Goal: Task Accomplishment & Management: Manage account settings

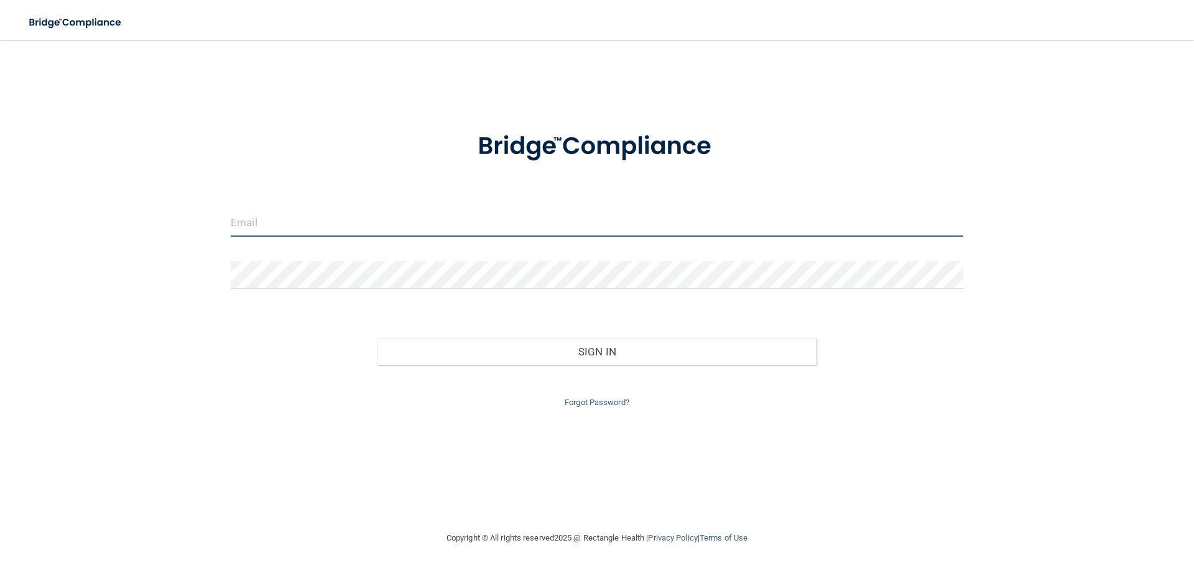
click at [554, 233] on input "email" at bounding box center [597, 223] width 732 height 28
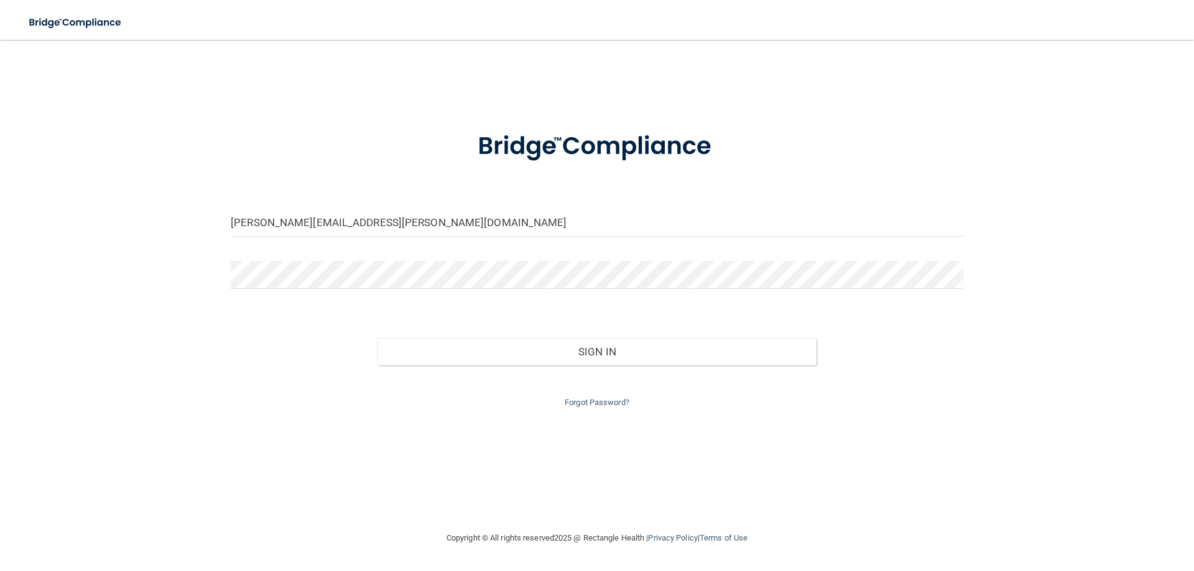
click at [315, 290] on div at bounding box center [596, 279] width 751 height 37
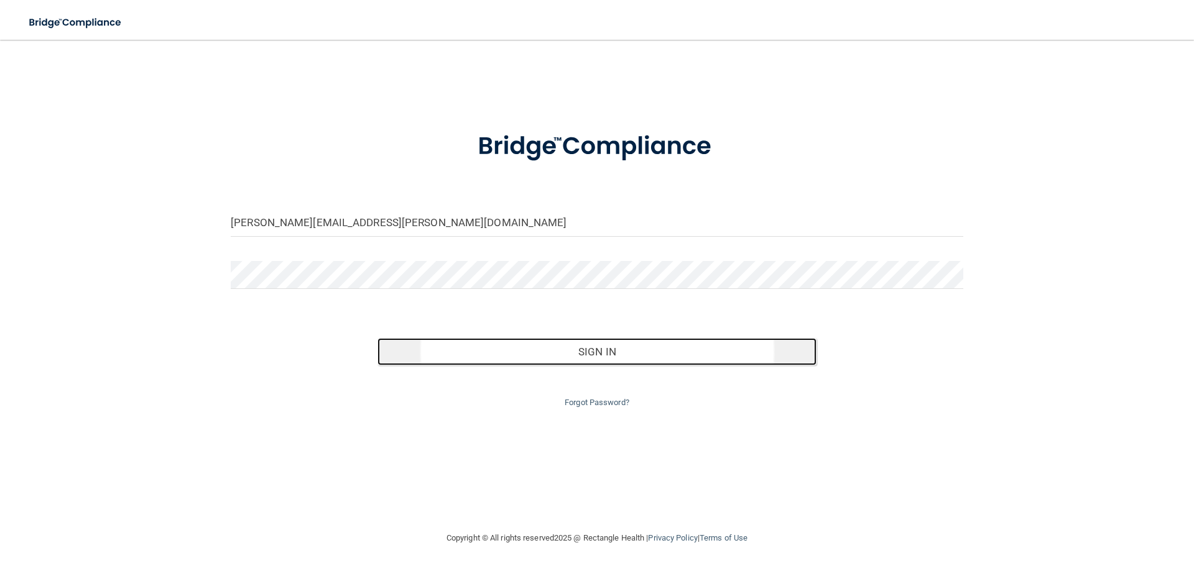
click at [481, 346] on button "Sign In" at bounding box center [597, 351] width 440 height 27
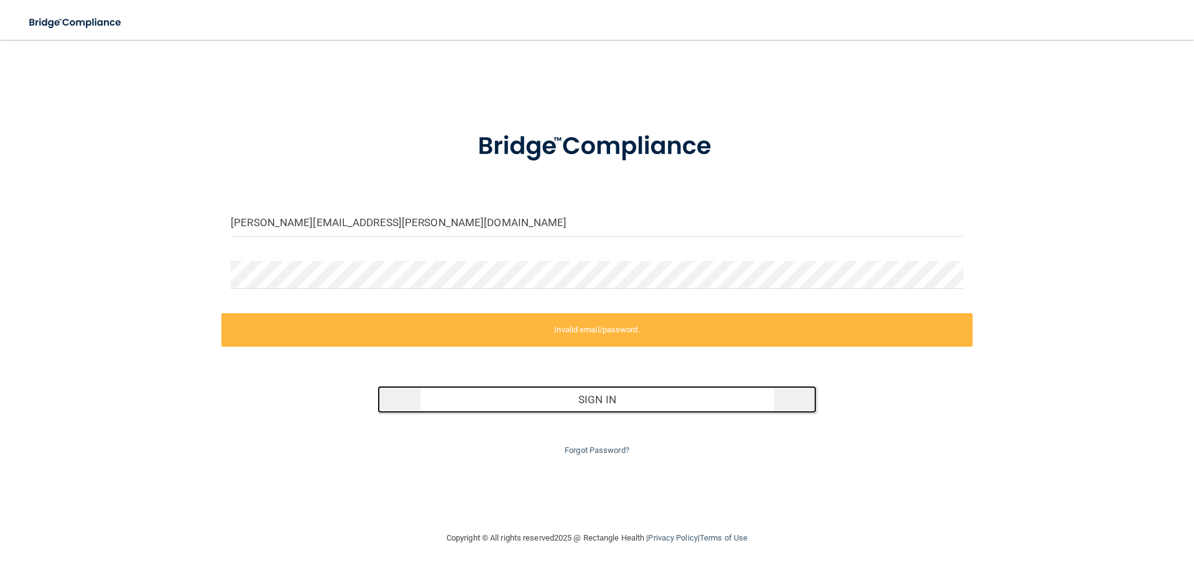
click at [541, 397] on button "Sign In" at bounding box center [597, 399] width 440 height 27
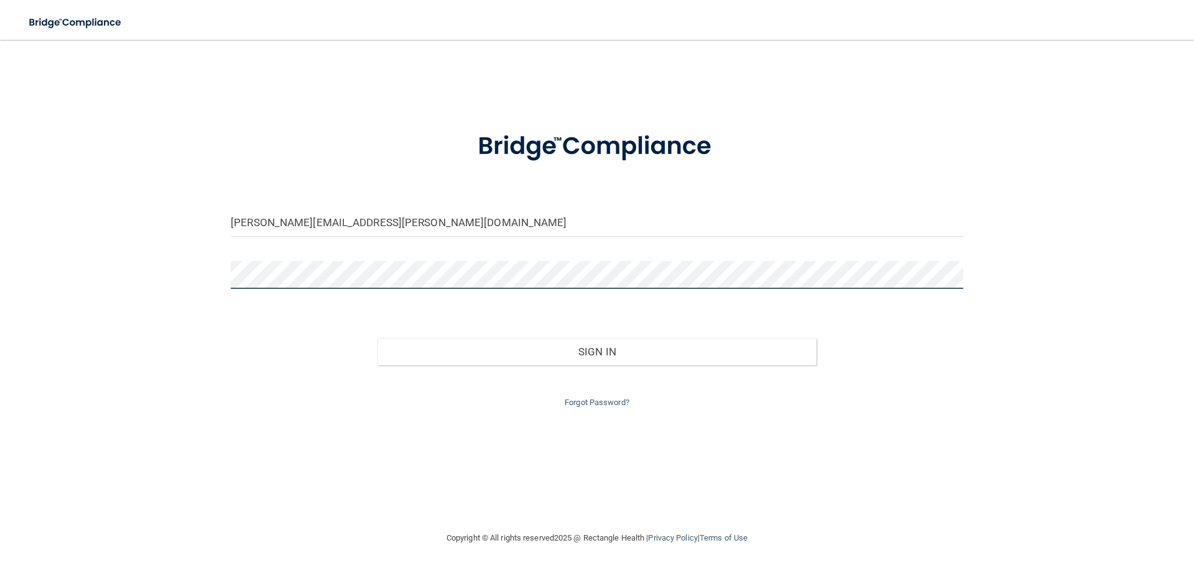
click at [377, 338] on button "Sign In" at bounding box center [597, 351] width 440 height 27
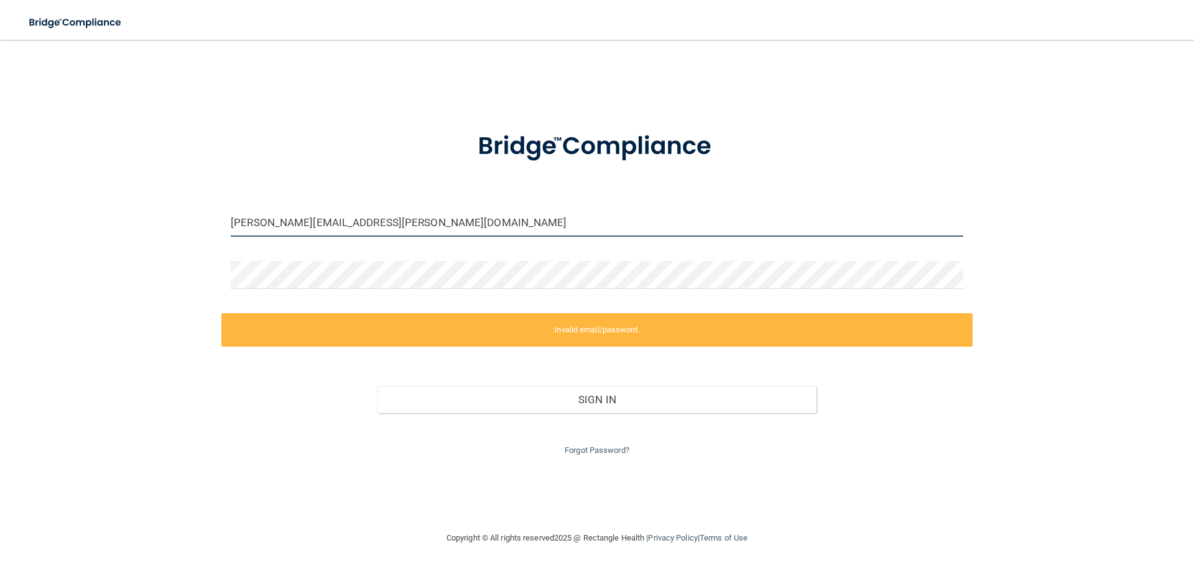
click at [369, 223] on input "[PERSON_NAME][EMAIL_ADDRESS][PERSON_NAME][DOMAIN_NAME]" at bounding box center [597, 223] width 732 height 28
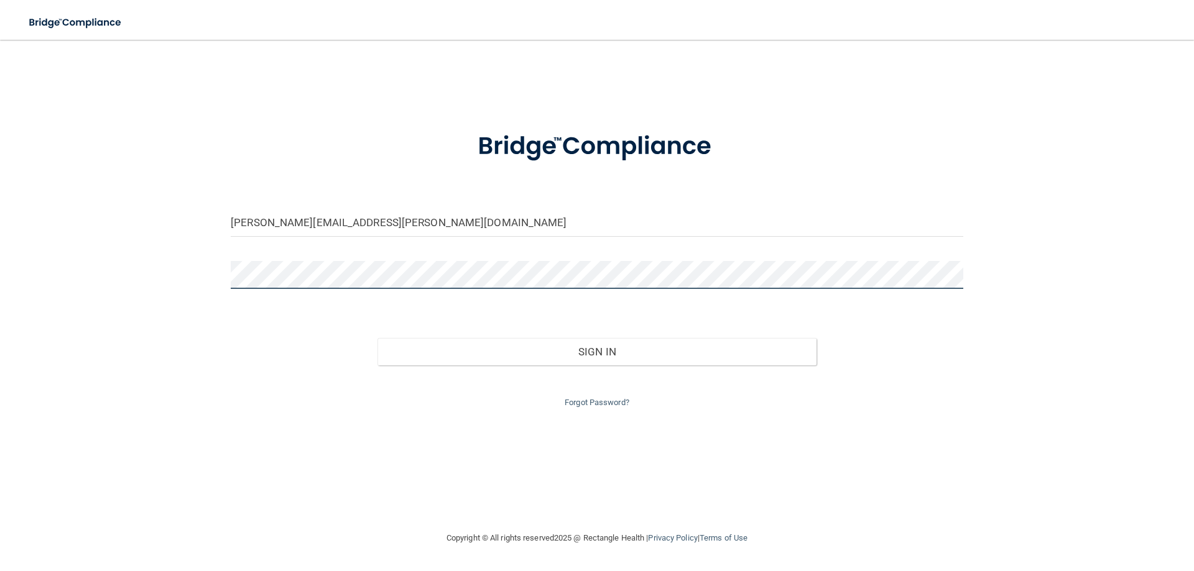
click at [377, 338] on button "Sign In" at bounding box center [597, 351] width 440 height 27
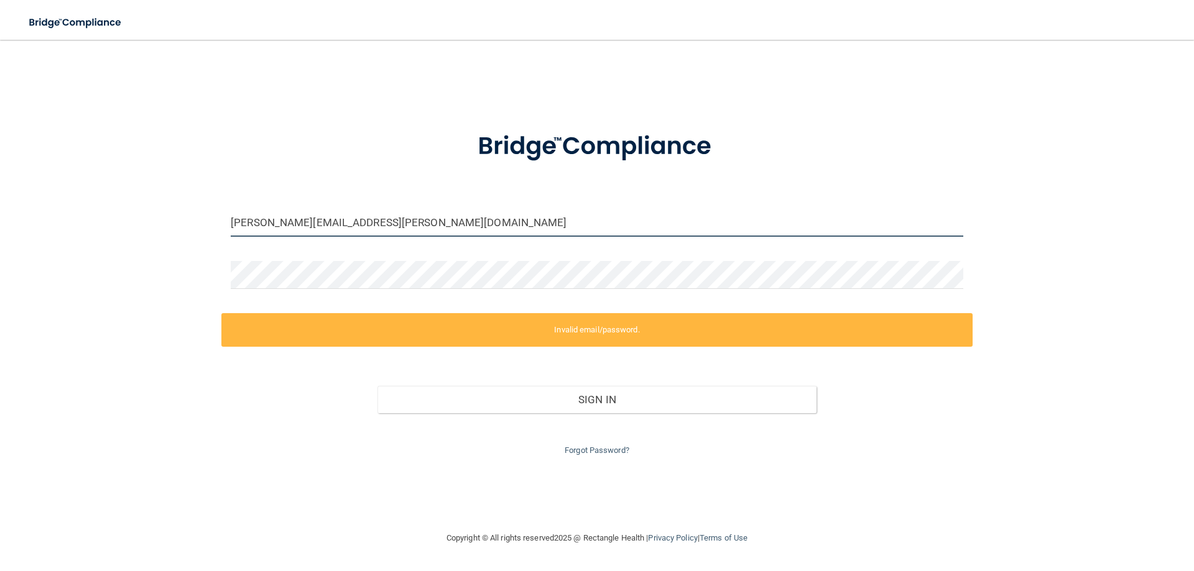
drag, startPoint x: 378, startPoint y: 221, endPoint x: 180, endPoint y: 224, distance: 198.3
click at [180, 224] on div "roxana.sanchez@lpden.com Invalid email/password. You don't have permission to a…" at bounding box center [597, 285] width 1144 height 466
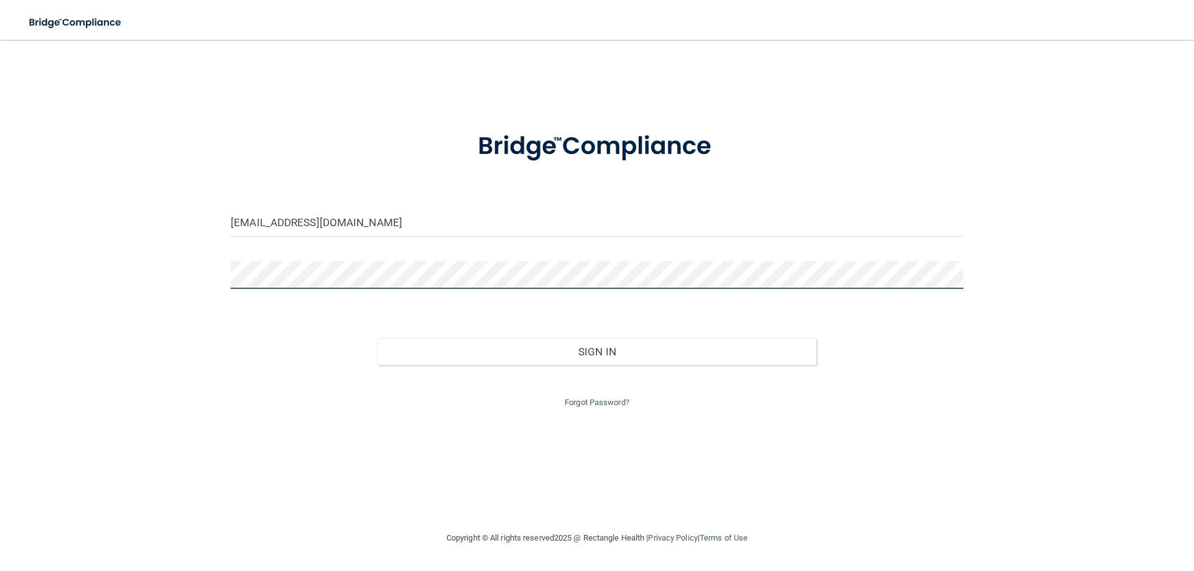
click at [377, 338] on button "Sign In" at bounding box center [597, 351] width 440 height 27
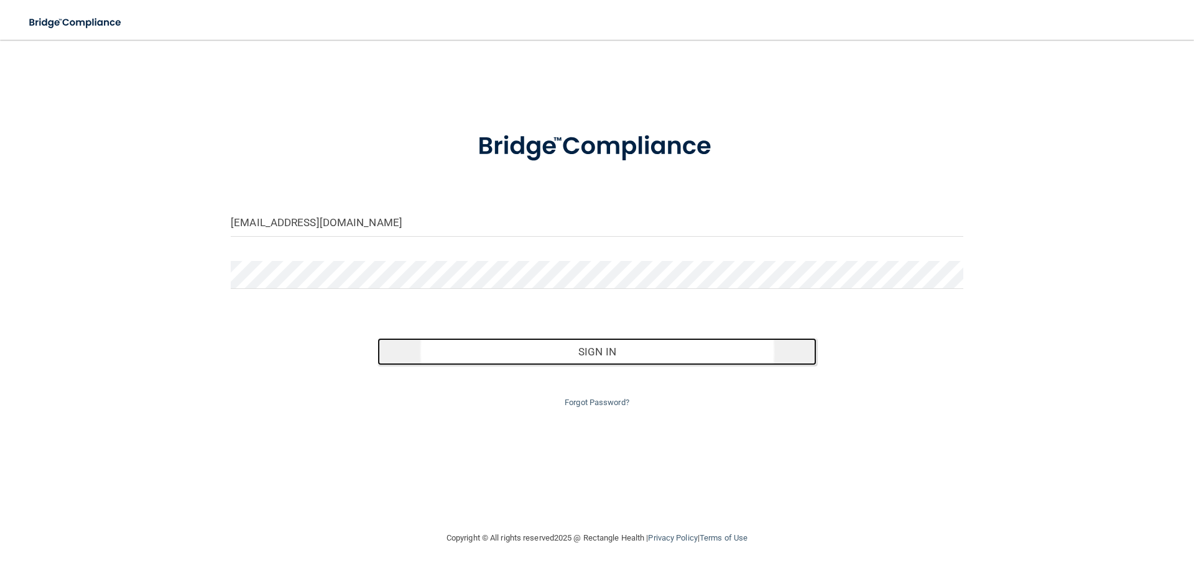
click at [637, 354] on button "Sign In" at bounding box center [597, 351] width 440 height 27
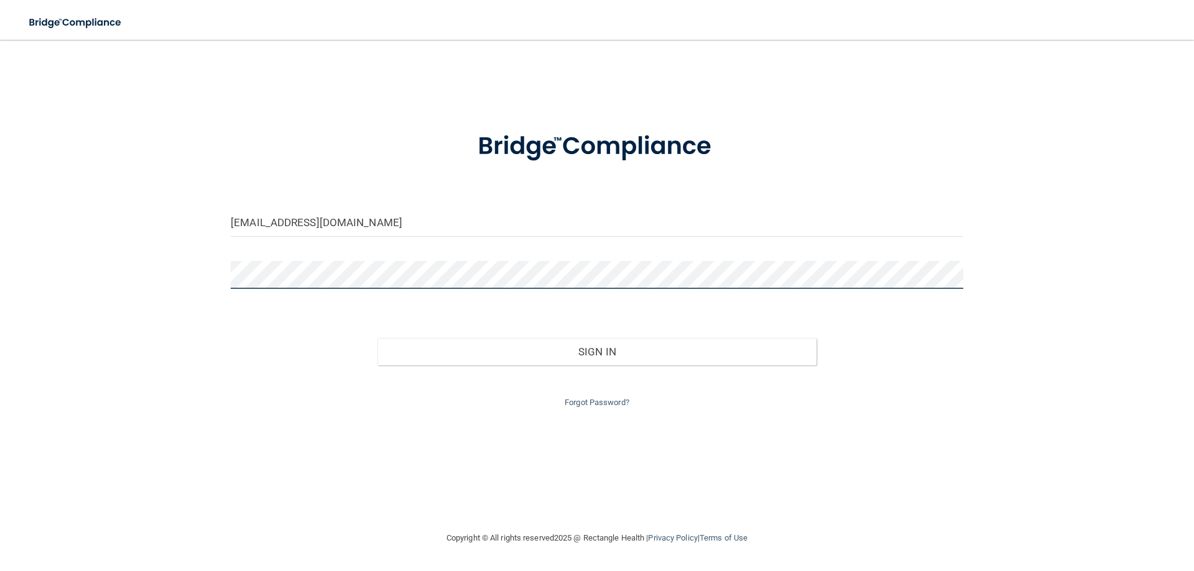
click at [377, 338] on button "Sign In" at bounding box center [597, 351] width 440 height 27
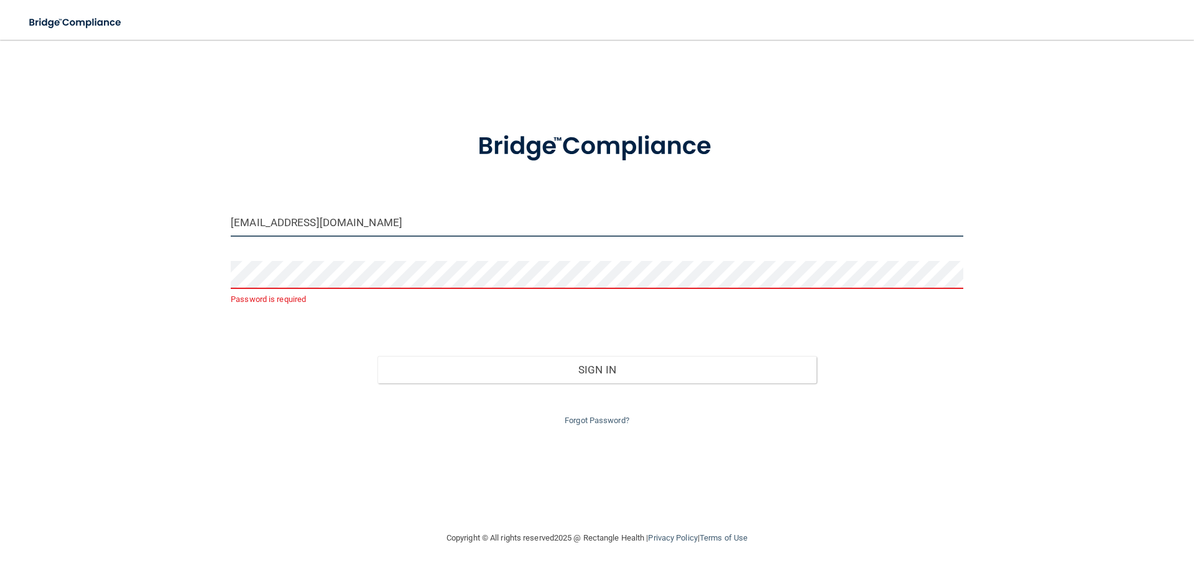
drag, startPoint x: 367, startPoint y: 221, endPoint x: 209, endPoint y: 215, distance: 158.0
click at [209, 215] on div "resanchez3@gmail.com Password is required Invalid email/password. You don't hav…" at bounding box center [597, 285] width 1144 height 466
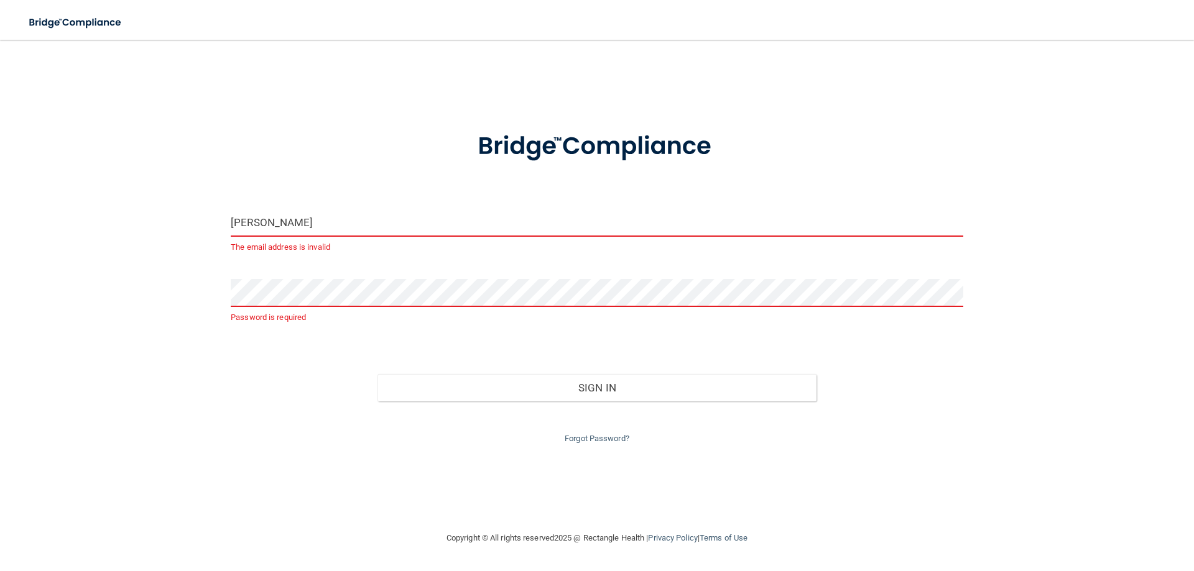
type input "[PERSON_NAME][EMAIL_ADDRESS][PERSON_NAME][DOMAIN_NAME]"
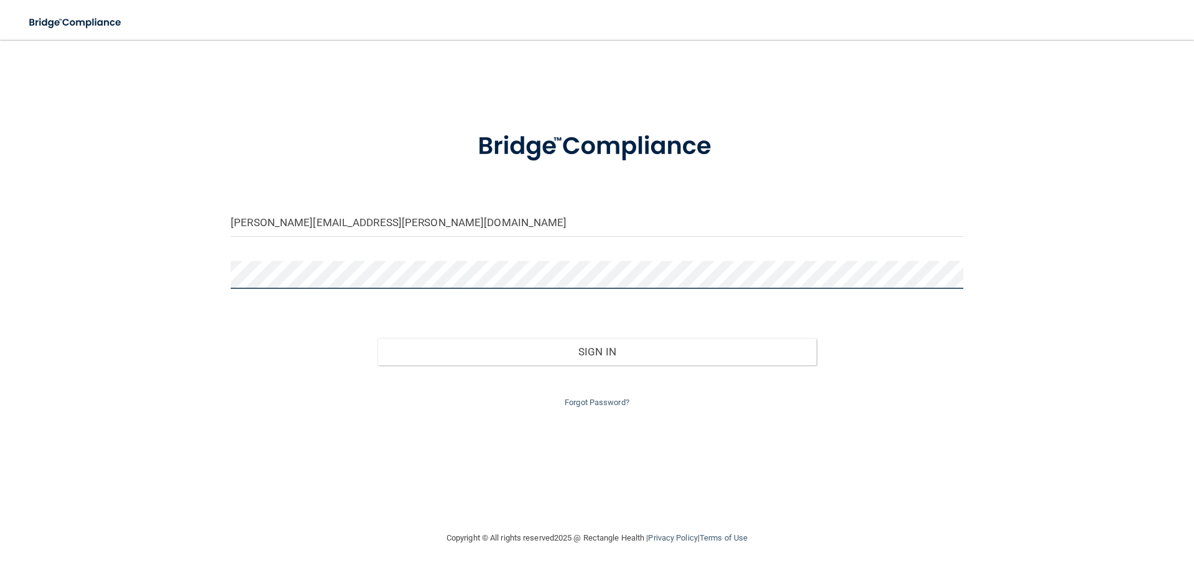
click at [377, 338] on button "Sign In" at bounding box center [597, 351] width 440 height 27
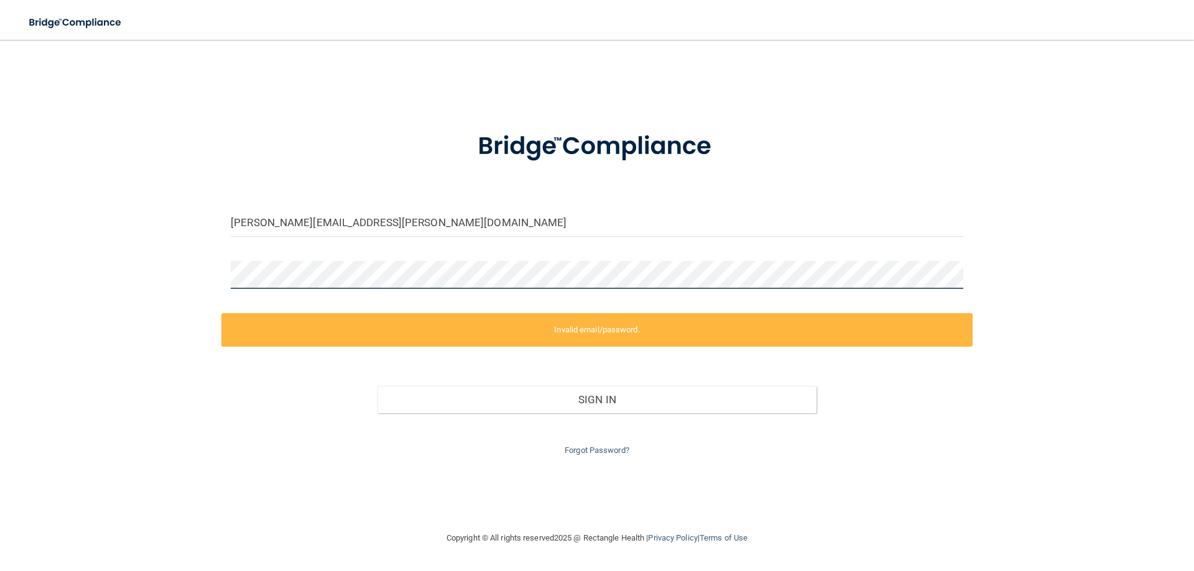
click at [172, 282] on div "roxana.sanchez@lpden.com Invalid email/password. You don't have permission to a…" at bounding box center [597, 285] width 1144 height 466
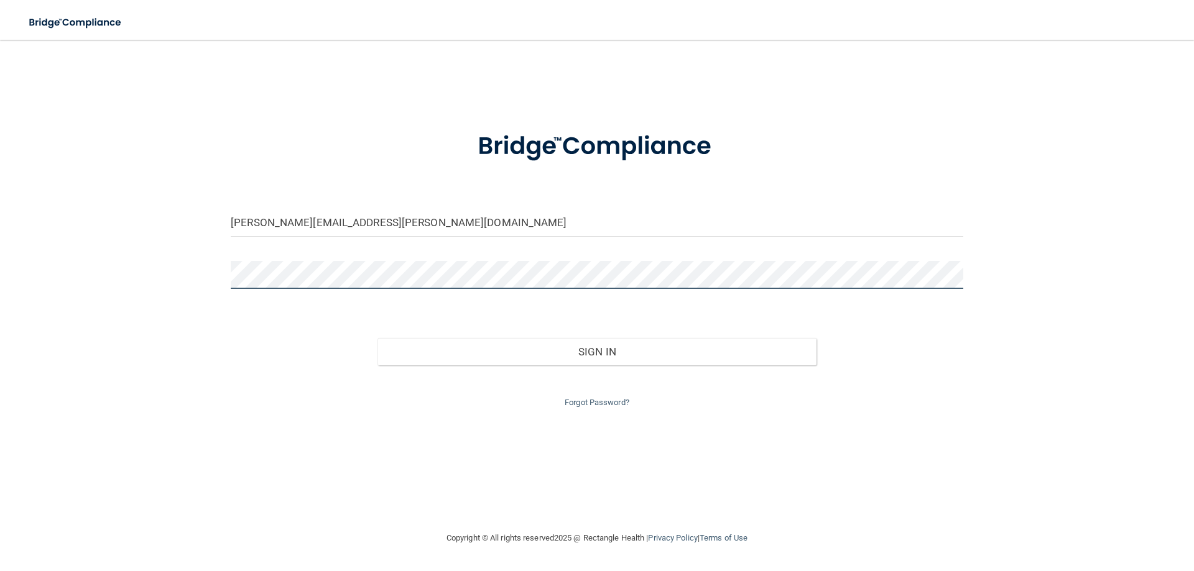
click at [377, 338] on button "Sign In" at bounding box center [597, 351] width 440 height 27
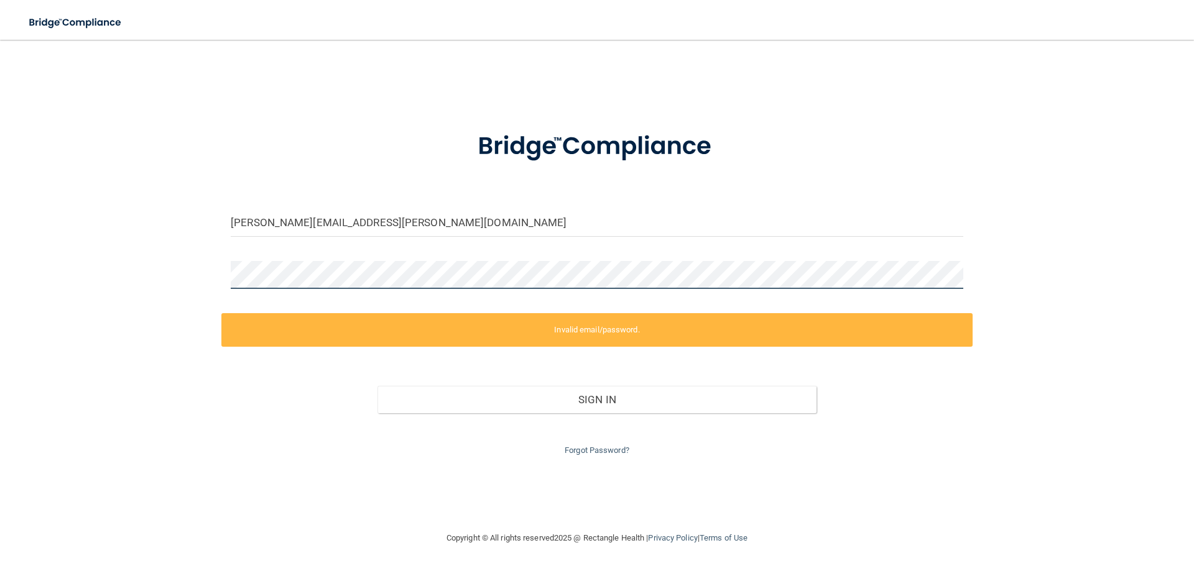
click at [176, 275] on div "roxana.sanchez@lpden.com Invalid email/password. You don't have permission to a…" at bounding box center [597, 285] width 1144 height 466
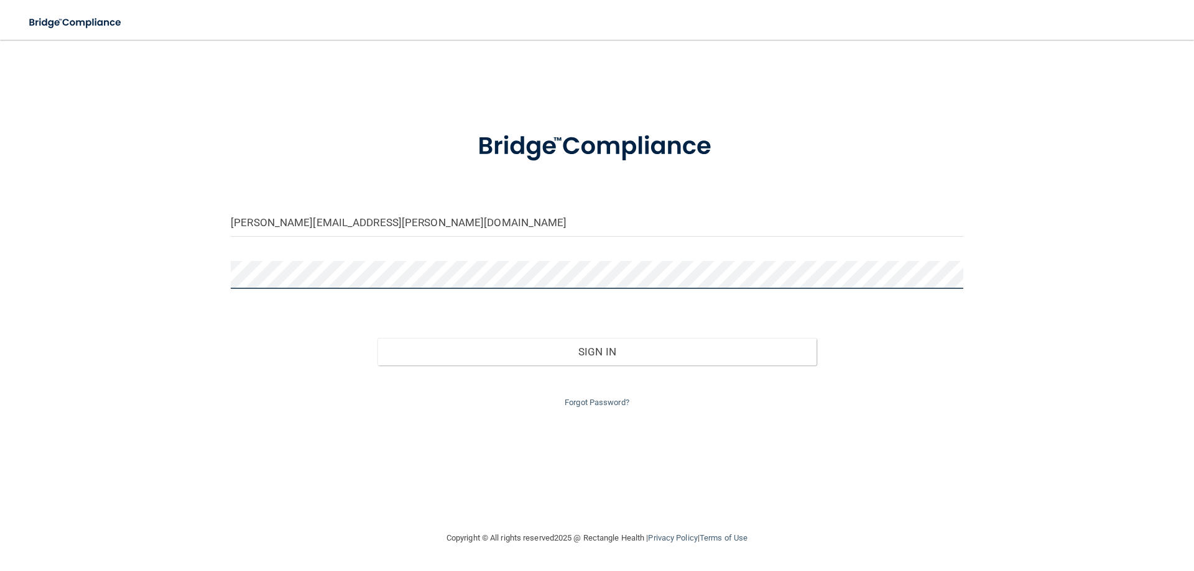
click at [377, 338] on button "Sign In" at bounding box center [597, 351] width 440 height 27
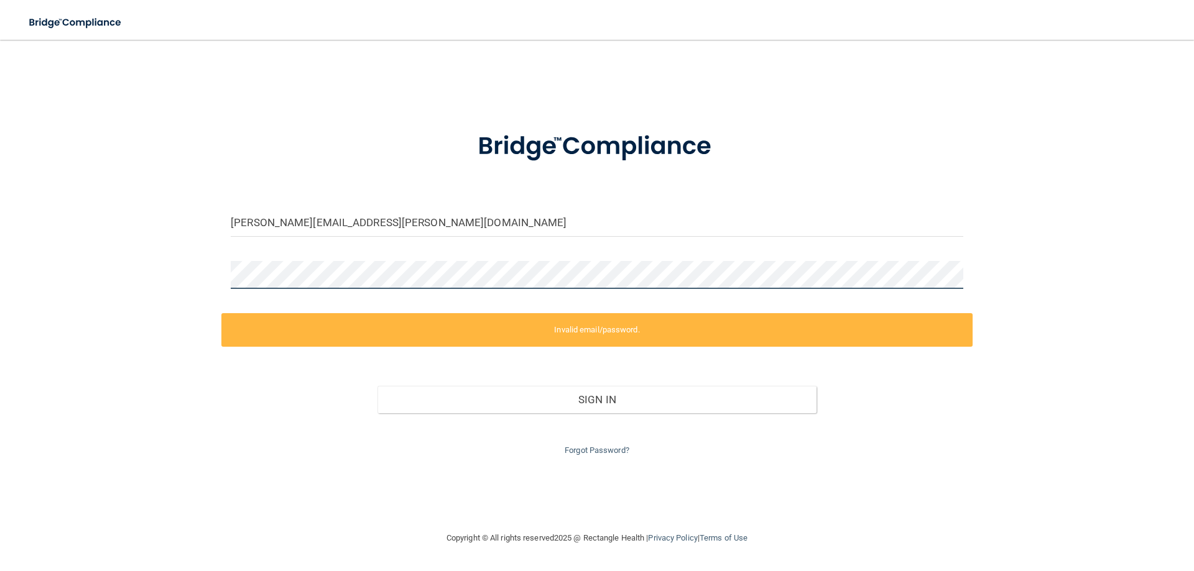
click at [196, 279] on div "roxana.sanchez@lpden.com Invalid email/password. You don't have permission to a…" at bounding box center [597, 285] width 1144 height 466
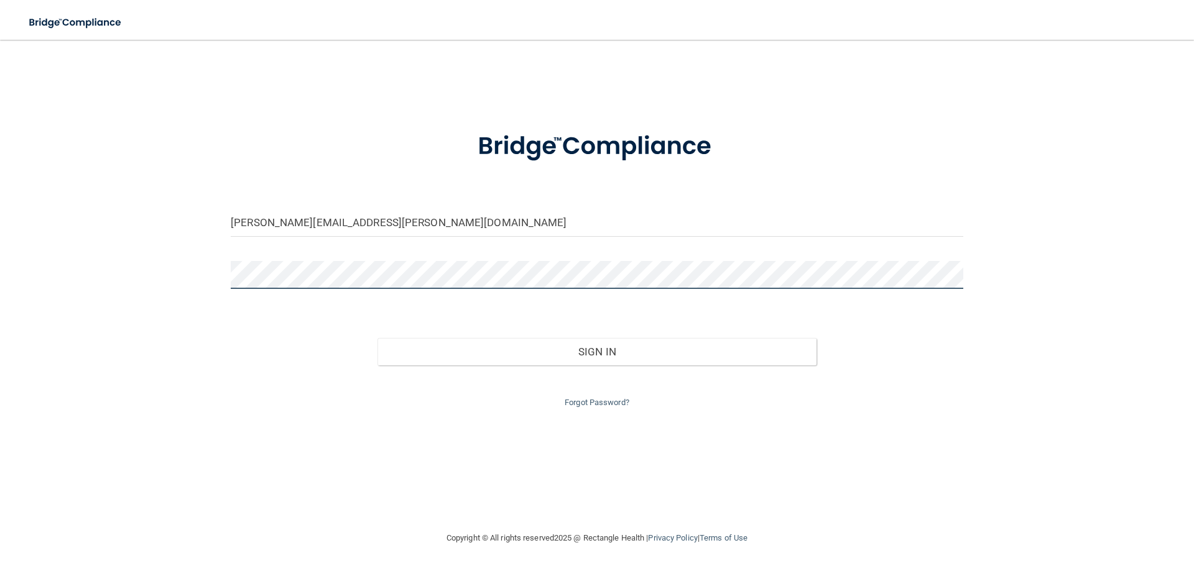
click at [377, 338] on button "Sign In" at bounding box center [597, 351] width 440 height 27
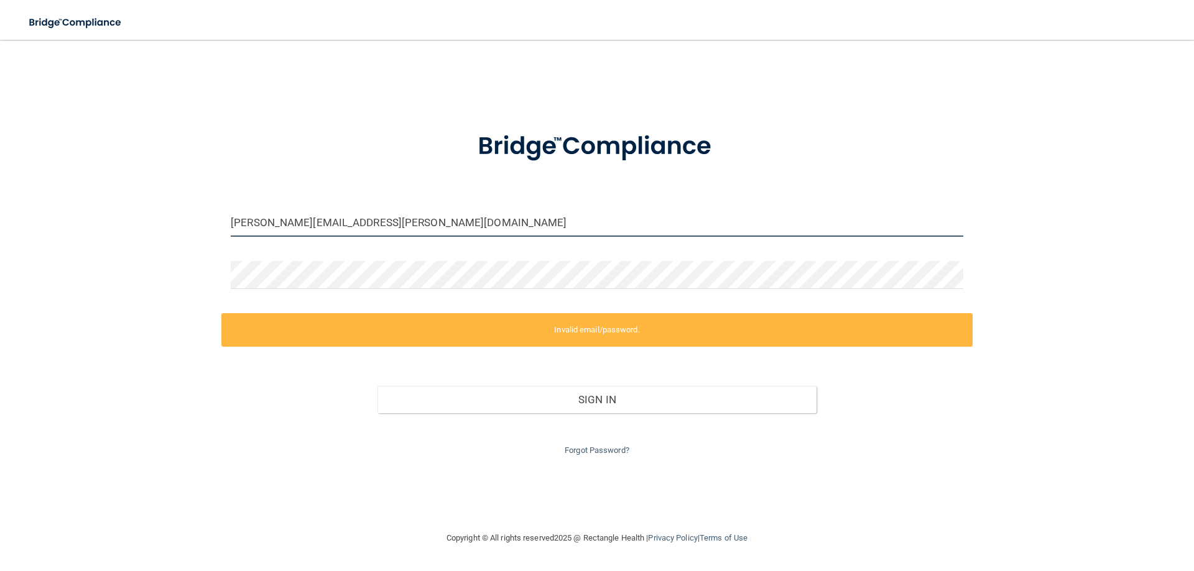
drag, startPoint x: 425, startPoint y: 223, endPoint x: 216, endPoint y: 224, distance: 208.9
click at [216, 224] on div "roxana.sanchez@lpden.com Invalid email/password. You don't have permission to a…" at bounding box center [597, 285] width 1144 height 466
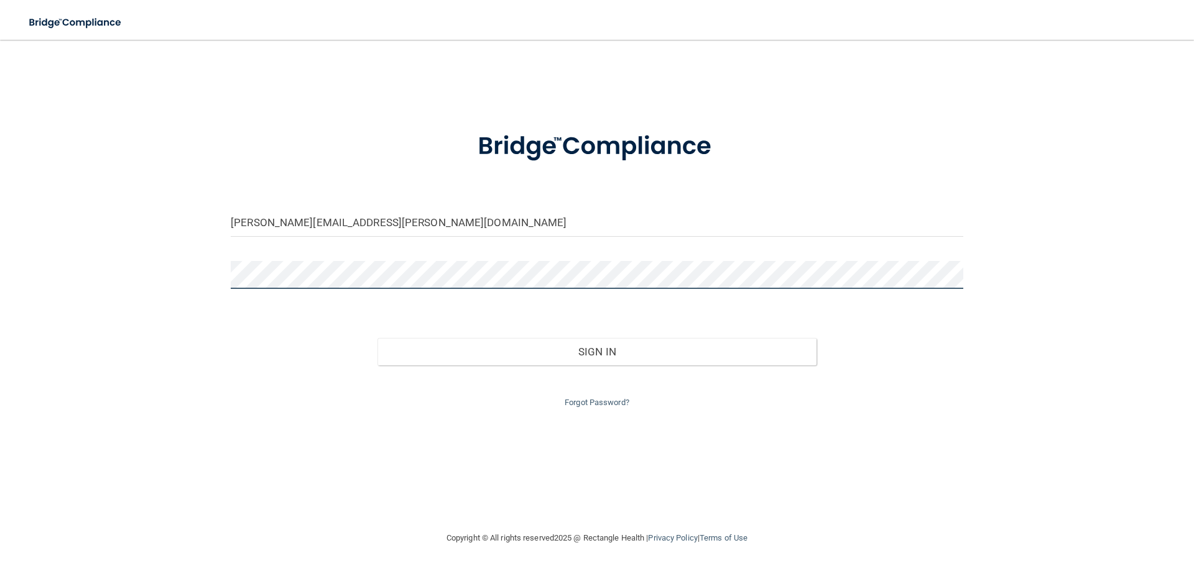
click at [377, 338] on button "Sign In" at bounding box center [597, 351] width 440 height 27
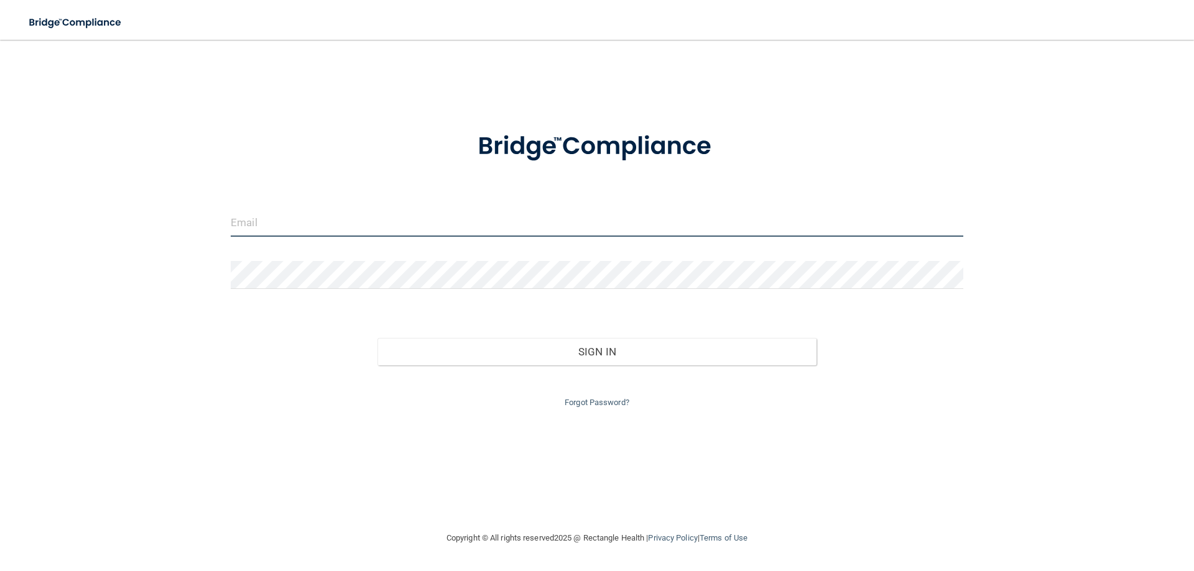
click at [558, 212] on input "email" at bounding box center [597, 223] width 732 height 28
type input "[PERSON_NAME][EMAIL_ADDRESS][PERSON_NAME][DOMAIN_NAME]"
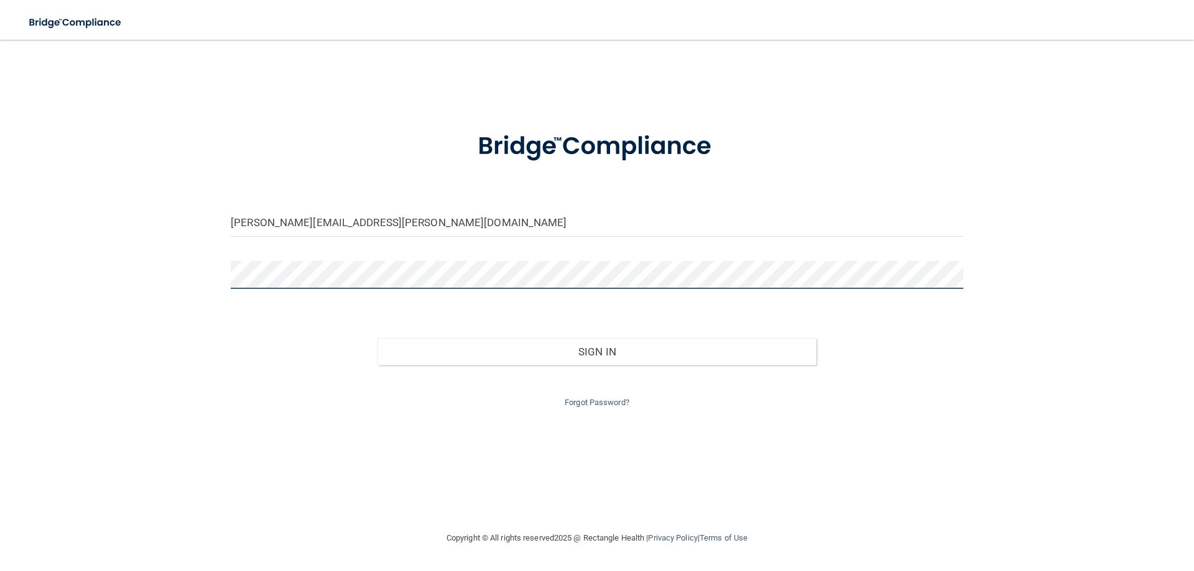
click at [377, 338] on button "Sign In" at bounding box center [597, 351] width 440 height 27
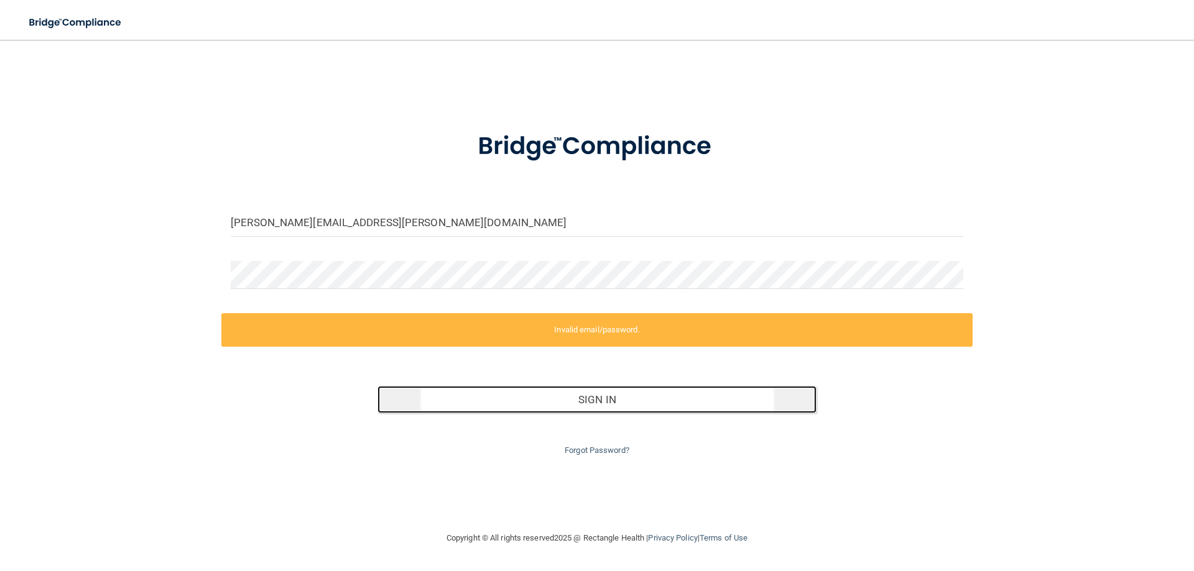
drag, startPoint x: 485, startPoint y: 398, endPoint x: 492, endPoint y: 393, distance: 9.3
click at [486, 398] on button "Sign In" at bounding box center [597, 399] width 440 height 27
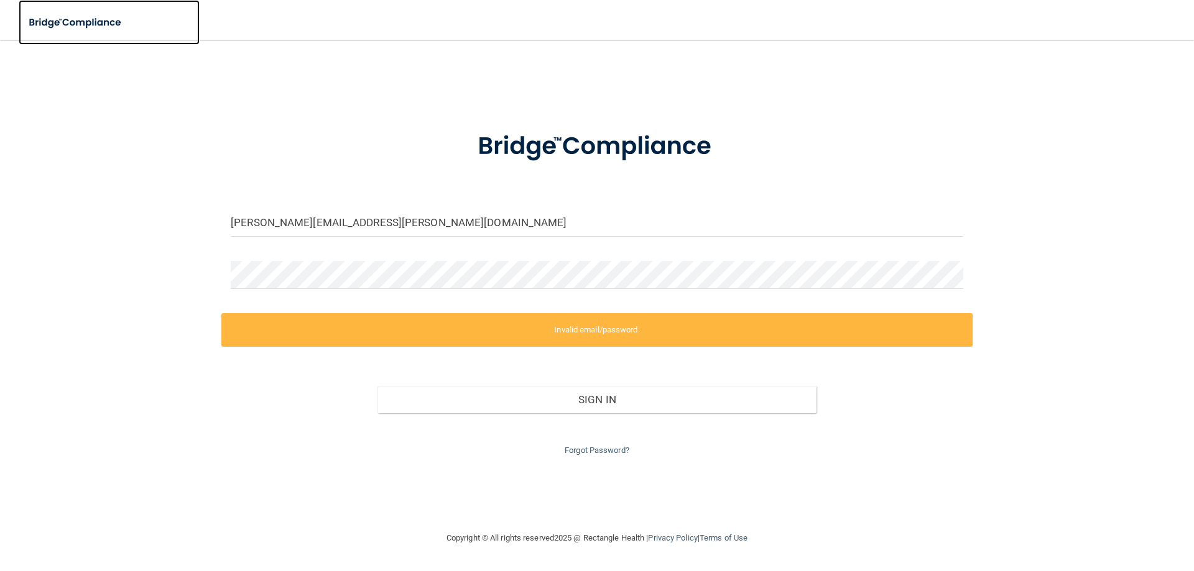
click at [66, 23] on img at bounding box center [76, 22] width 114 height 25
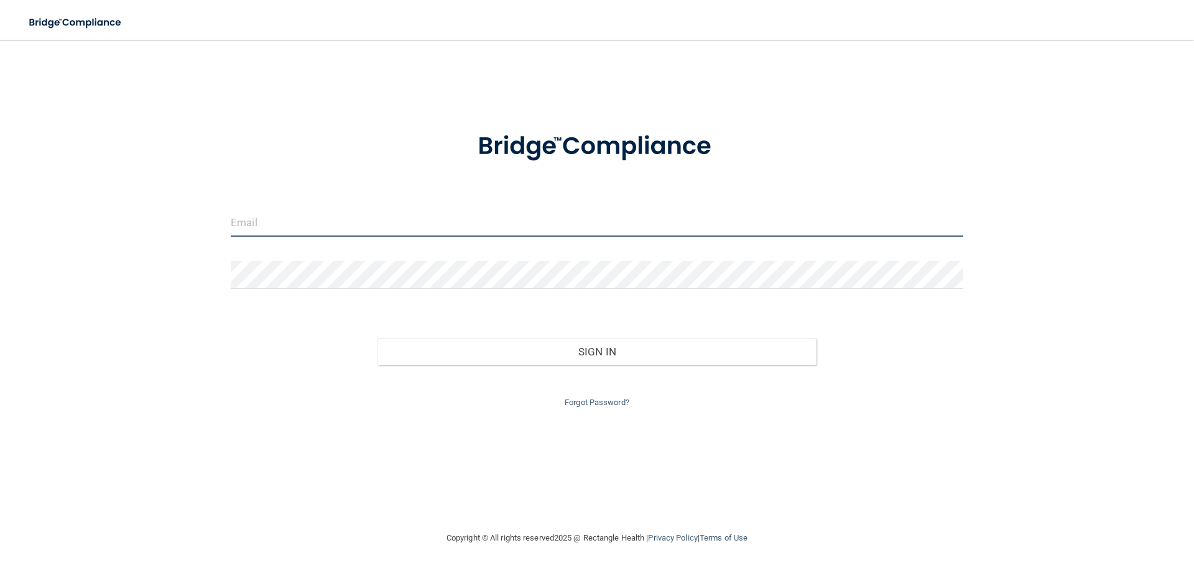
click at [362, 221] on input "email" at bounding box center [597, 223] width 732 height 28
type input "[PERSON_NAME][EMAIL_ADDRESS][PERSON_NAME][DOMAIN_NAME]"
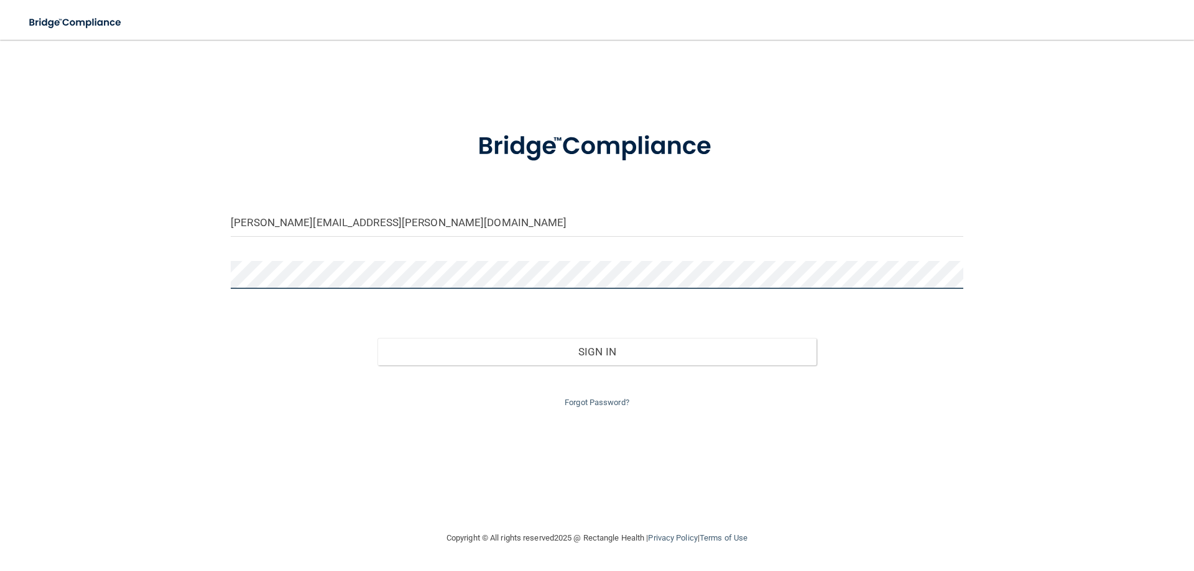
click at [377, 338] on button "Sign In" at bounding box center [597, 351] width 440 height 27
